Goal: Transaction & Acquisition: Purchase product/service

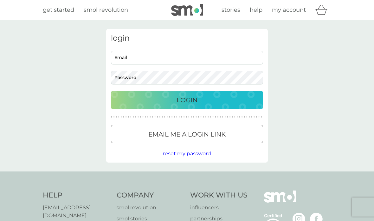
click at [178, 57] on input "Email" at bounding box center [187, 58] width 152 height 14
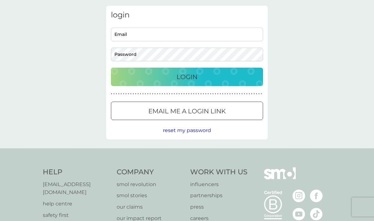
type input "sandrabailey789@gmail.com"
click at [201, 80] on div "Login" at bounding box center [187, 77] width 140 height 10
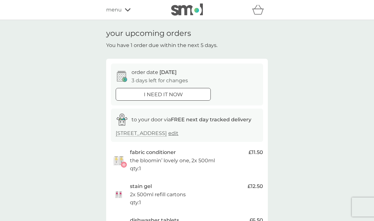
click at [186, 92] on div "i need it now" at bounding box center [163, 94] width 95 height 8
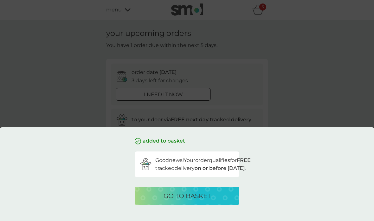
click at [217, 199] on div "go to basket" at bounding box center [187, 196] width 92 height 10
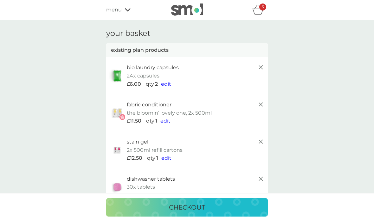
click at [217, 199] on button "checkout" at bounding box center [187, 207] width 162 height 18
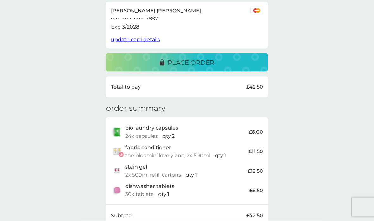
scroll to position [111, 0]
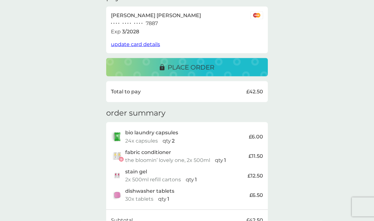
click at [214, 67] on p "place order" at bounding box center [191, 67] width 47 height 10
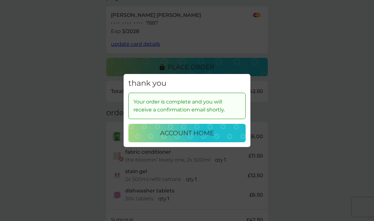
click at [207, 134] on p "account home" at bounding box center [187, 133] width 54 height 10
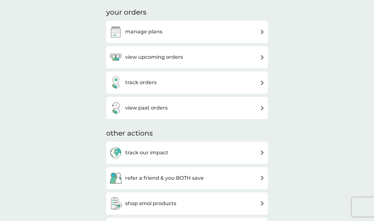
scroll to position [175, 0]
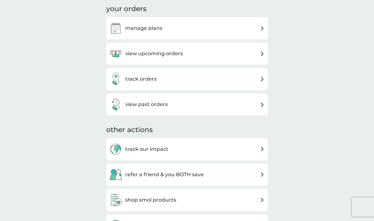
click at [258, 56] on div "view upcoming orders" at bounding box center [186, 53] width 155 height 13
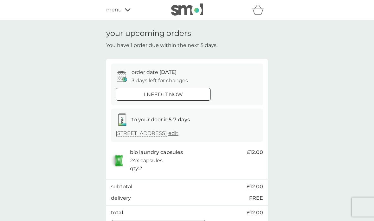
click at [120, 11] on span "menu" at bounding box center [114, 10] width 16 height 8
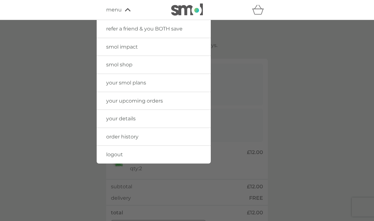
click at [311, 90] on div at bounding box center [187, 130] width 374 height 221
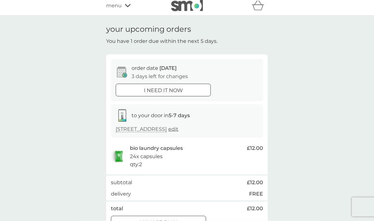
click at [177, 219] on p "Manage plan" at bounding box center [159, 222] width 38 height 8
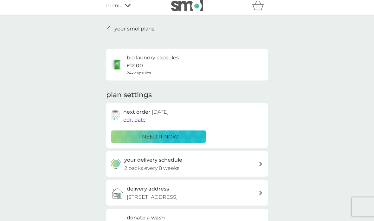
scroll to position [30, 0]
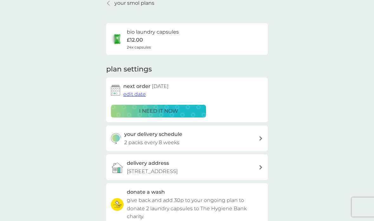
click at [136, 96] on span "edit date" at bounding box center [134, 94] width 23 height 6
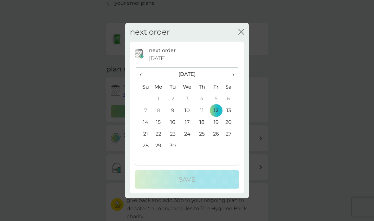
click at [235, 74] on th "›" at bounding box center [231, 75] width 16 height 14
click at [220, 134] on td "24" at bounding box center [216, 134] width 14 height 12
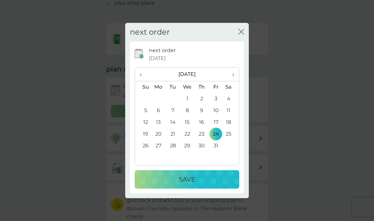
click at [206, 180] on div "Save" at bounding box center [187, 179] width 92 height 10
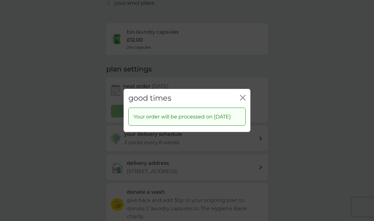
click at [244, 95] on icon "close" at bounding box center [243, 98] width 6 height 6
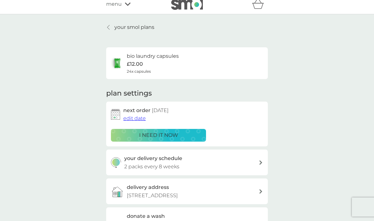
scroll to position [0, 0]
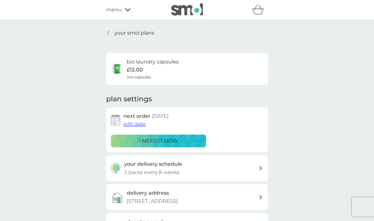
click at [110, 33] on div at bounding box center [109, 32] width 4 height 5
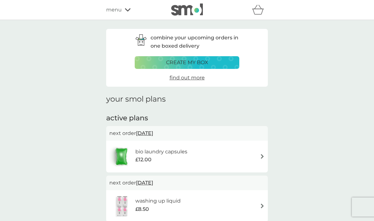
click at [120, 10] on span "menu" at bounding box center [114, 10] width 16 height 8
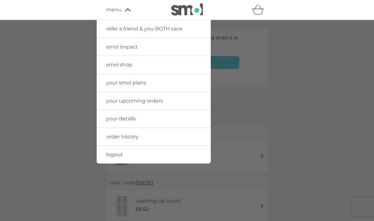
click at [167, 102] on link "your upcoming orders" at bounding box center [154, 101] width 114 height 18
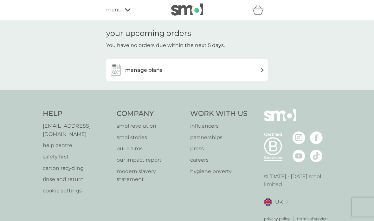
click at [145, 71] on h3 "manage plans" at bounding box center [143, 70] width 37 height 8
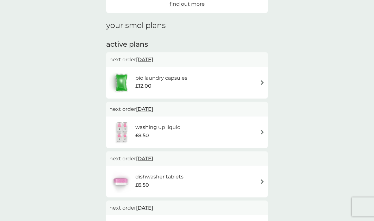
scroll to position [74, 0]
click at [333, 162] on div "combine your upcoming orders in one boxed delivery create my box find out more …" at bounding box center [187, 198] width 374 height 504
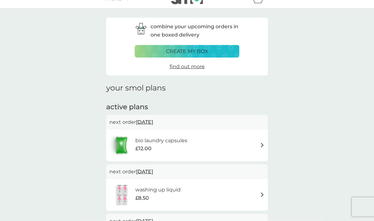
scroll to position [0, 0]
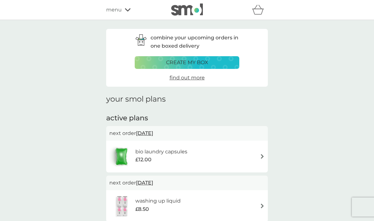
click at [113, 7] on span "menu" at bounding box center [114, 10] width 16 height 8
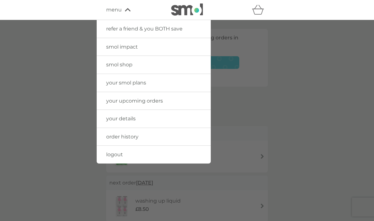
click at [128, 67] on span "smol shop" at bounding box center [119, 65] width 26 height 6
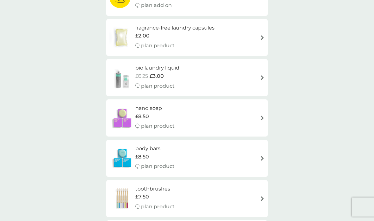
scroll to position [319, 0]
